Goal: Task Accomplishment & Management: Manage account settings

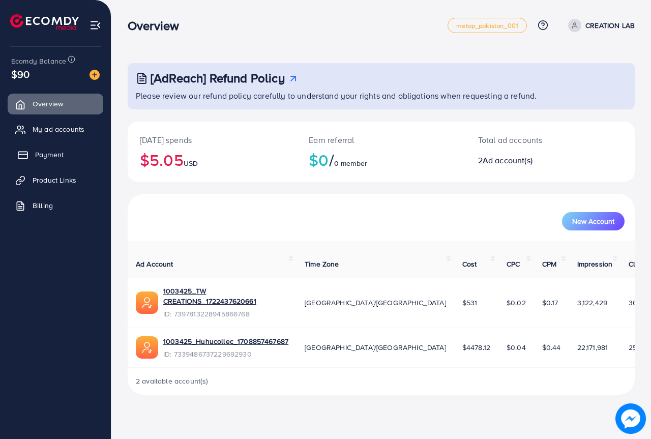
click at [41, 145] on link "Payment" at bounding box center [56, 155] width 96 height 20
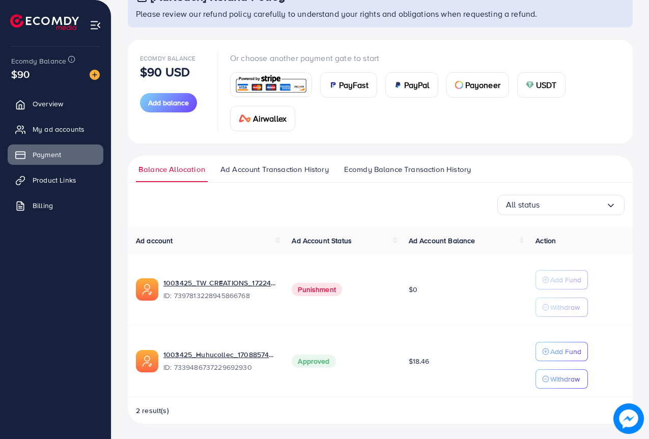
scroll to position [83, 0]
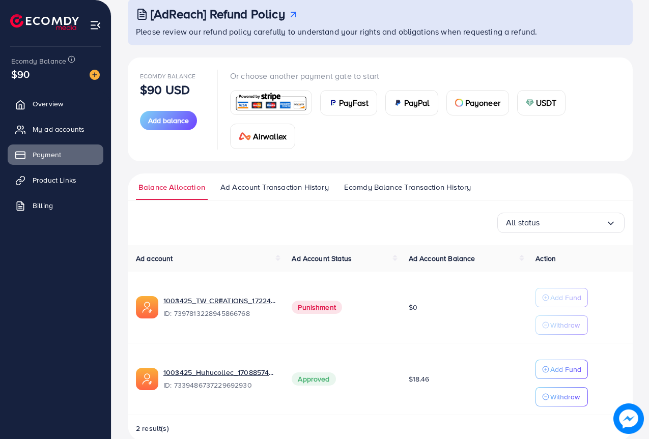
scroll to position [83, 0]
